Goal: Subscribe to service/newsletter

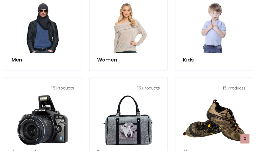
scroll to position [364, 0]
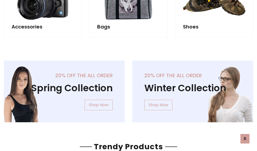
click at [128, 89] on div "20% off the all order Winter Collection Shop Now" at bounding box center [192, 96] width 128 height 70
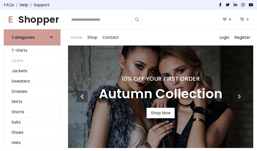
click at [32, 61] on link "Jeans" at bounding box center [32, 61] width 56 height 10
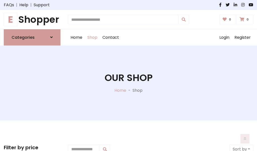
scroll to position [158, 0]
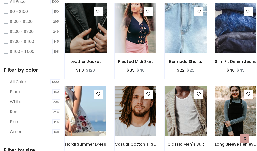
click at [85, 39] on img at bounding box center [85, 28] width 50 height 120
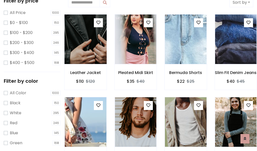
scroll to position [11, 0]
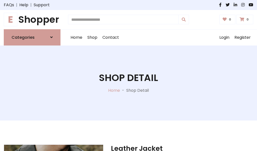
scroll to position [54, 0]
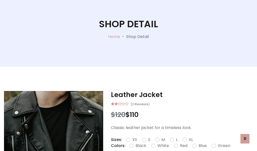
click at [183, 146] on label "Red" at bounding box center [184, 146] width 8 height 6
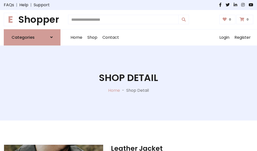
scroll to position [54, 0]
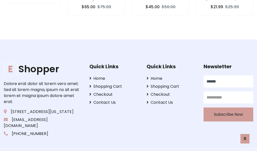
type input "******"
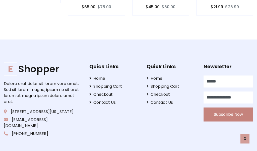
type input "**********"
click at [228, 109] on button "Subscribe Now" at bounding box center [228, 115] width 50 height 14
